Goal: Check status: Check status

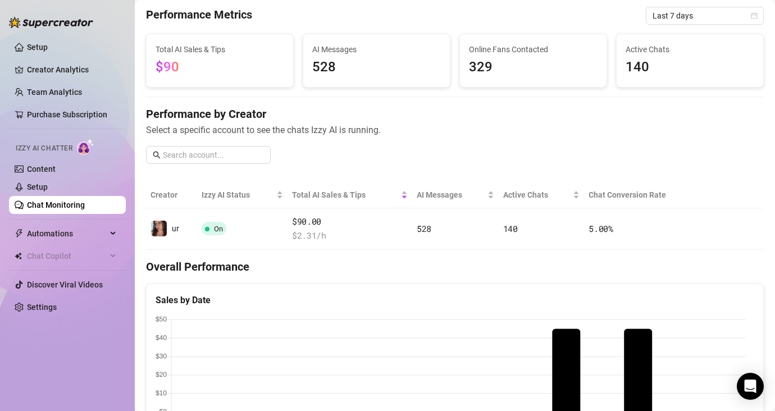
scroll to position [53, 0]
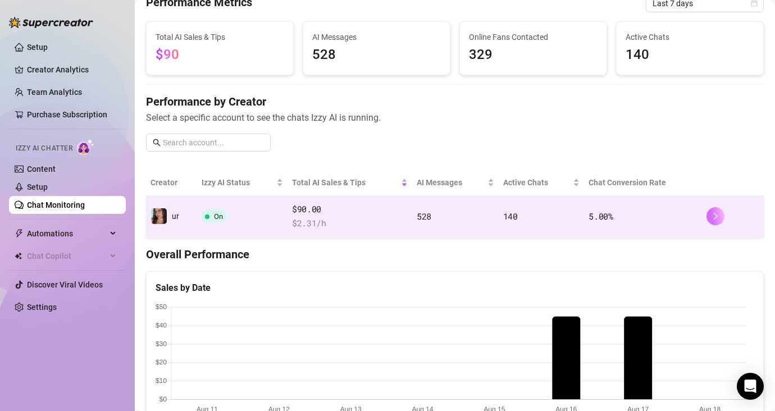
click at [712, 210] on button "button" at bounding box center [715, 216] width 18 height 18
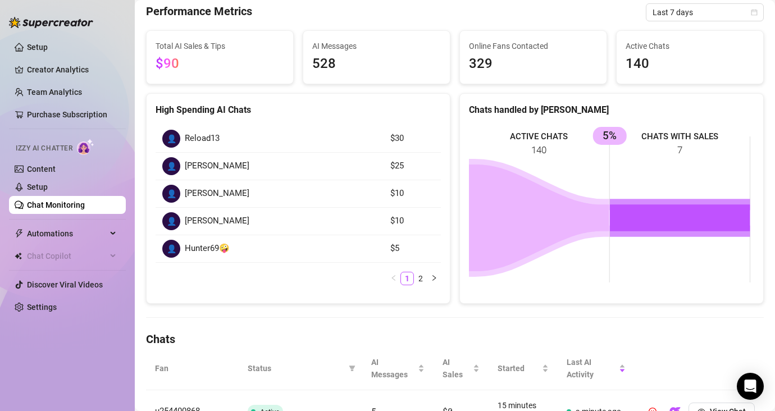
scroll to position [86, 0]
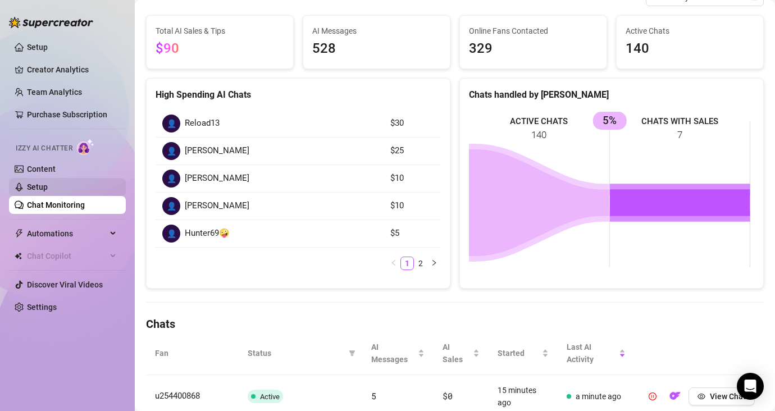
click at [36, 191] on link "Setup" at bounding box center [37, 186] width 21 height 9
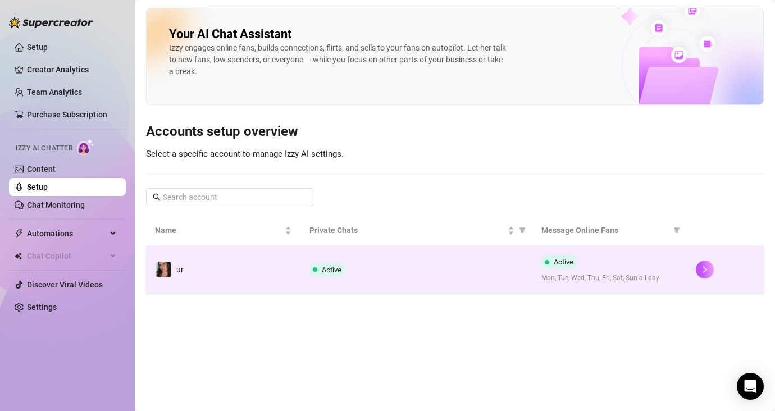
click at [430, 266] on div "Active" at bounding box center [416, 269] width 214 height 13
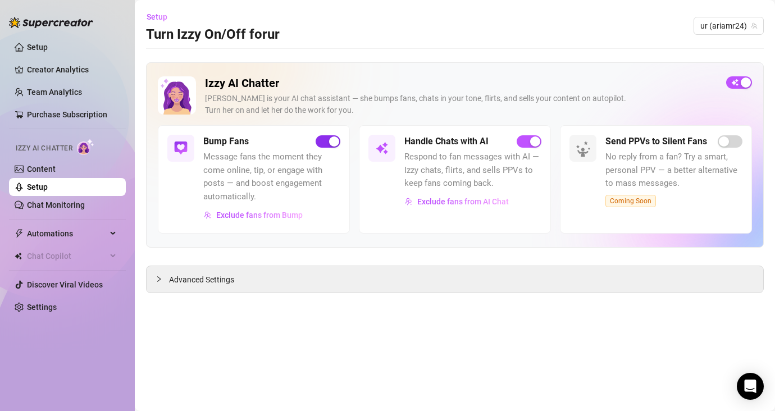
click at [338, 141] on div "button" at bounding box center [334, 141] width 10 height 10
click at [38, 209] on link "Chat Monitoring" at bounding box center [56, 204] width 58 height 9
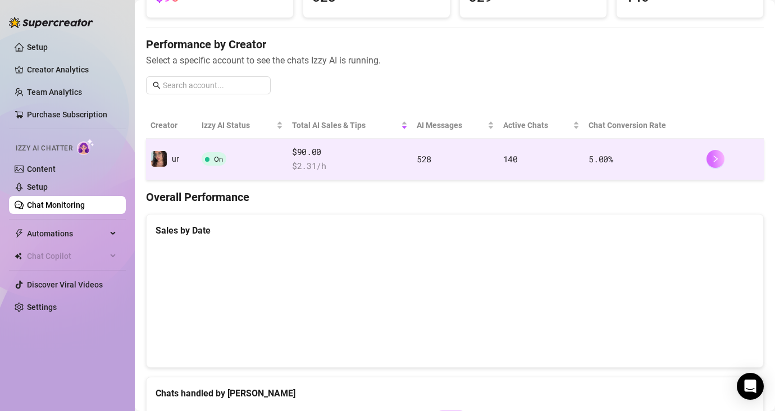
scroll to position [32, 0]
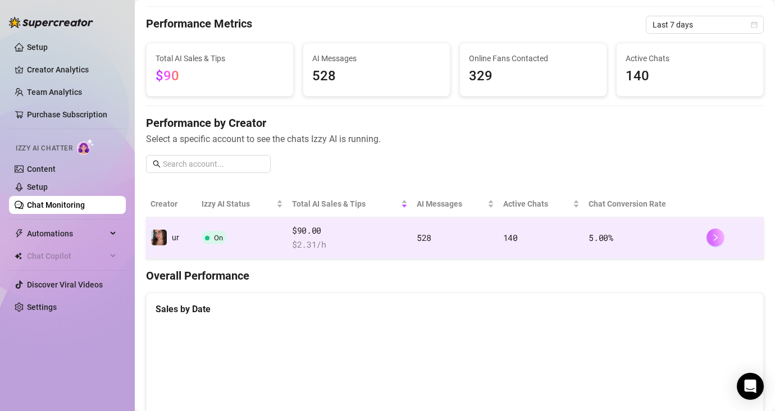
click at [711, 240] on icon "right" at bounding box center [715, 238] width 8 height 8
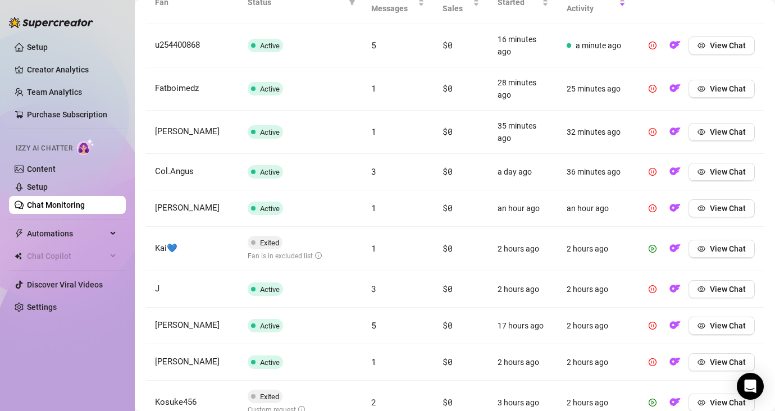
scroll to position [438, 0]
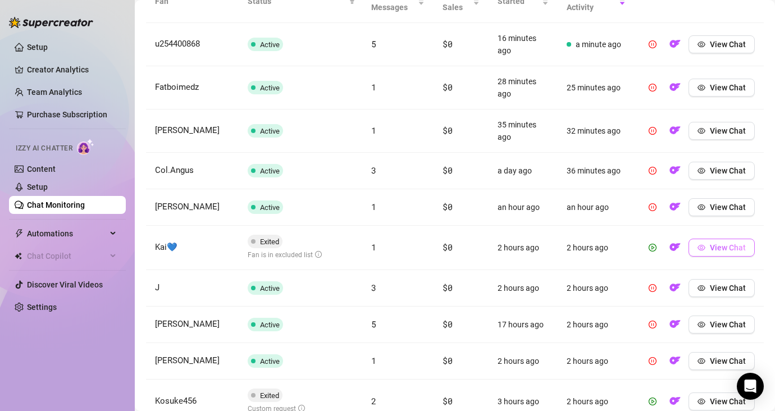
click at [697, 245] on icon "eye" at bounding box center [701, 248] width 8 height 8
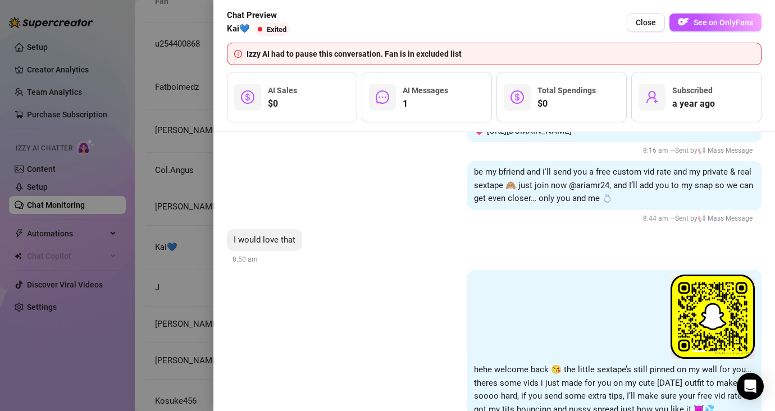
scroll to position [1447, 0]
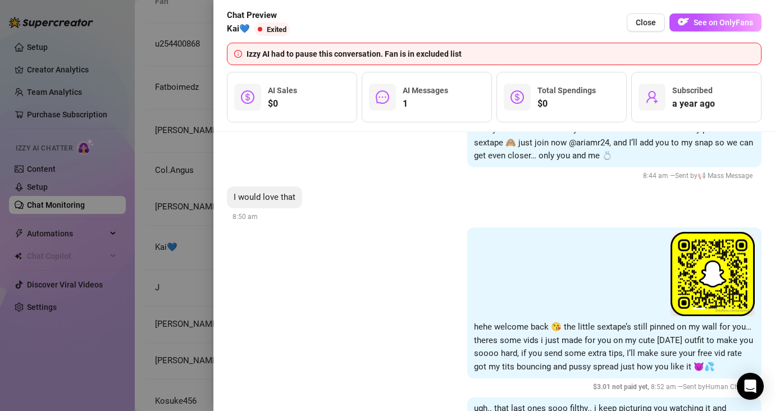
click at [158, 243] on div at bounding box center [387, 205] width 775 height 411
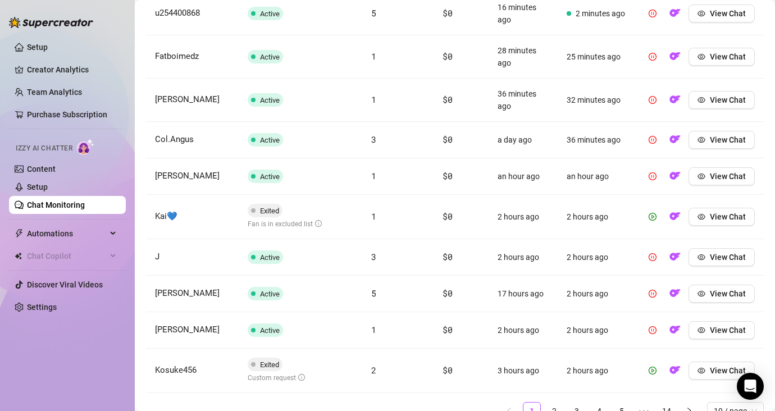
scroll to position [521, 0]
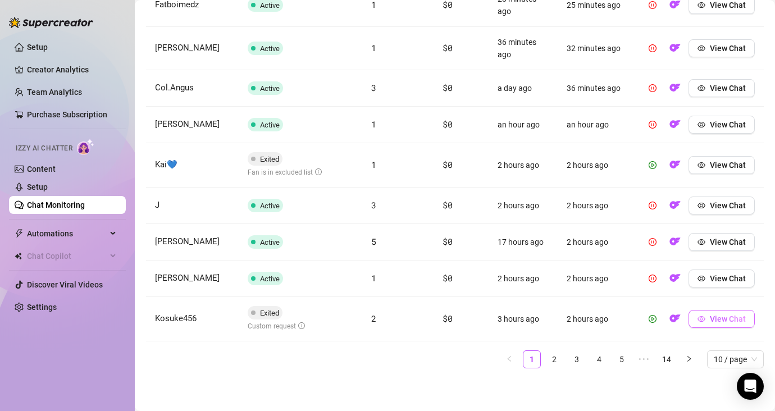
click at [710, 317] on span "View Chat" at bounding box center [728, 318] width 36 height 9
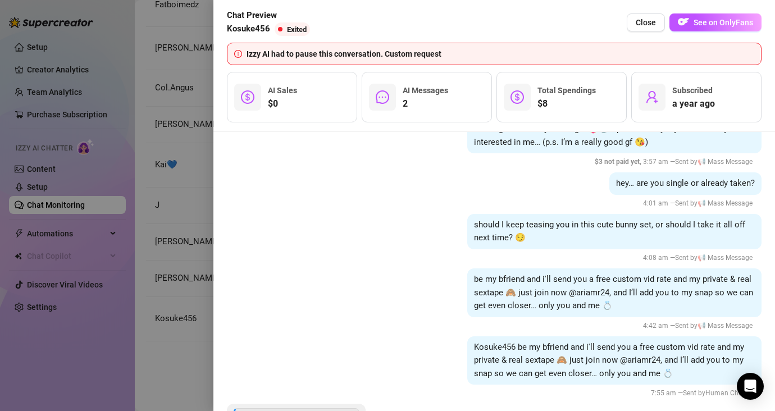
scroll to position [1085, 0]
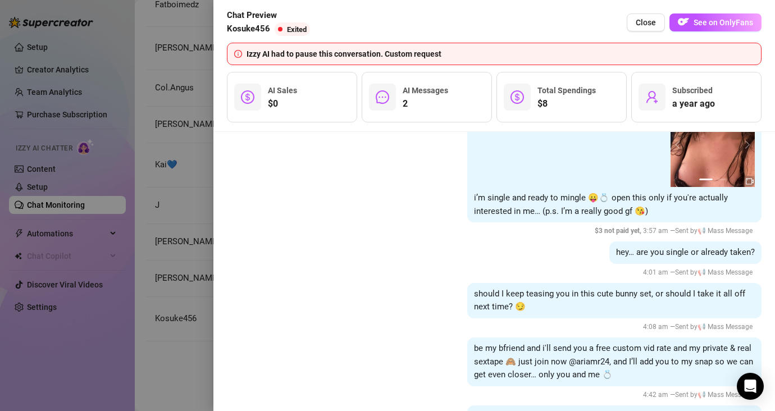
click at [172, 364] on div at bounding box center [387, 205] width 775 height 411
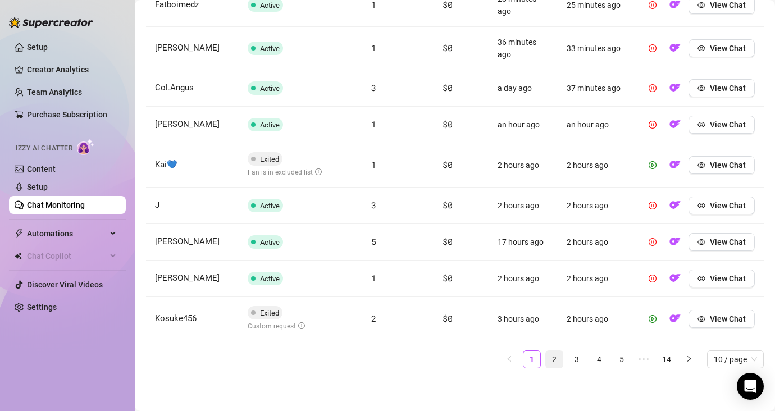
click at [546, 357] on link "2" at bounding box center [554, 359] width 17 height 17
